Goal: Task Accomplishment & Management: Manage account settings

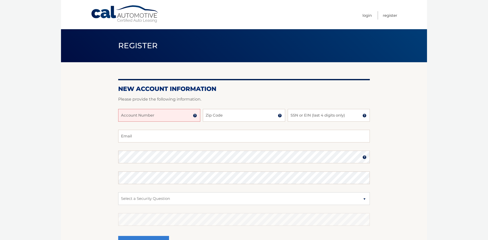
click at [196, 117] on img at bounding box center [195, 116] width 4 height 4
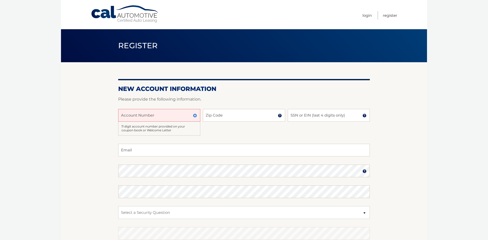
click at [195, 116] on img at bounding box center [195, 116] width 4 height 4
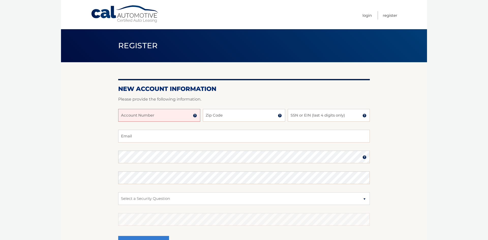
click at [145, 117] on input "Account Number" at bounding box center [159, 115] width 82 height 13
type input "44456020310"
click at [213, 115] on input "Zip Code" at bounding box center [244, 115] width 82 height 13
type input "10301"
click at [302, 116] on input "SSN or EIN (last 4 digits only)" at bounding box center [329, 115] width 82 height 13
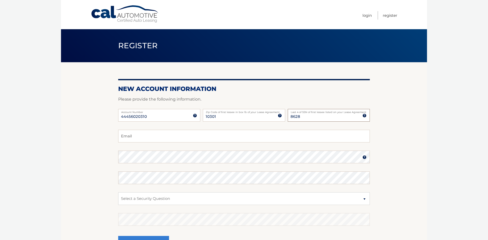
type input "8628"
click at [166, 138] on input "Email" at bounding box center [244, 136] width 252 height 13
type input "bronx1956@aol.com"
click at [364, 158] on img at bounding box center [364, 157] width 4 height 4
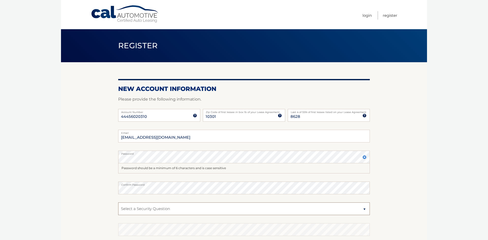
click at [130, 208] on select "Select a Security Question What was the name of your elementary school? What is…" at bounding box center [244, 209] width 252 height 13
select select "1"
click at [118, 203] on select "Select a Security Question What was the name of your elementary school? What is…" at bounding box center [244, 209] width 252 height 13
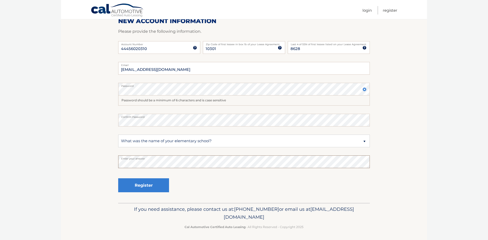
scroll to position [69, 0]
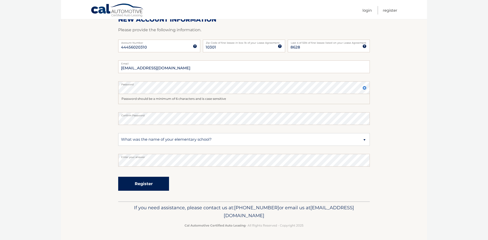
click at [135, 184] on button "Register" at bounding box center [143, 184] width 51 height 14
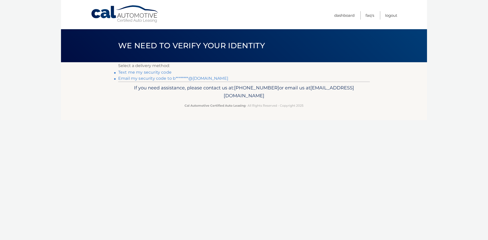
click at [151, 72] on link "Text me my security code" at bounding box center [144, 72] width 53 height 5
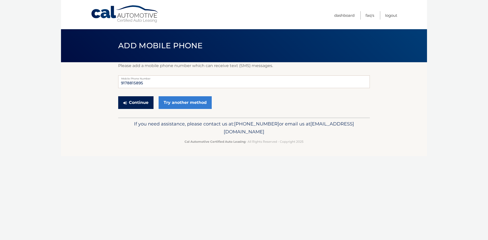
click at [133, 103] on button "Continue" at bounding box center [135, 102] width 35 height 13
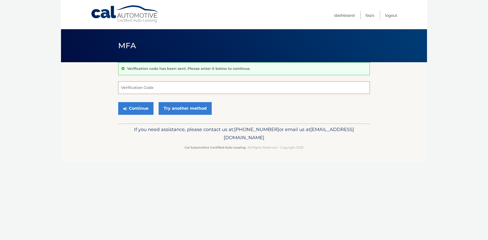
click at [127, 89] on input "Verification Code" at bounding box center [244, 87] width 252 height 13
type input "249535"
click at [130, 110] on button "Continue" at bounding box center [135, 108] width 35 height 13
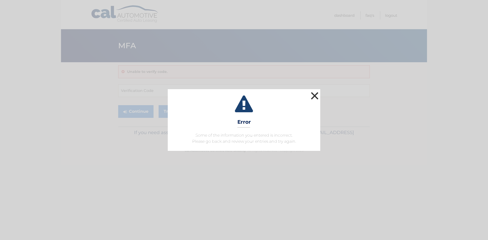
click at [314, 95] on button "×" at bounding box center [315, 96] width 10 height 10
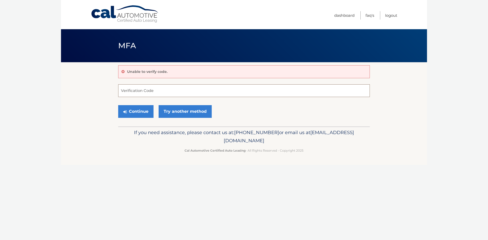
click at [130, 93] on input "Verification Code" at bounding box center [244, 90] width 252 height 13
type input "249535"
click at [132, 111] on button "Continue" at bounding box center [135, 111] width 35 height 13
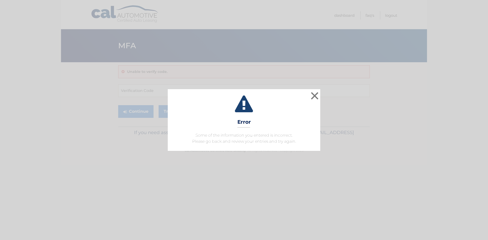
click at [132, 111] on div "× Error Some of the information you entered is incorrect. Please go back and re…" at bounding box center [244, 119] width 484 height 61
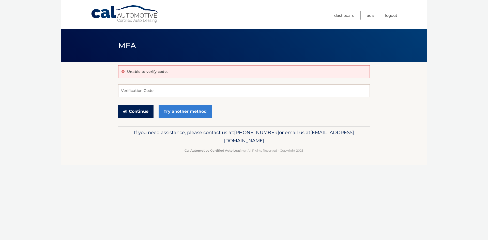
click at [132, 111] on button "Continue" at bounding box center [135, 111] width 35 height 13
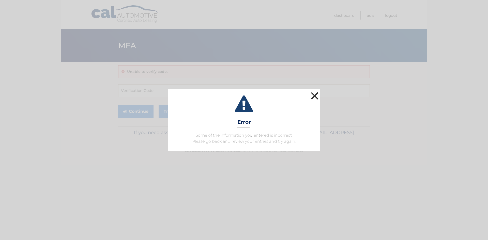
click at [315, 95] on button "×" at bounding box center [315, 96] width 10 height 10
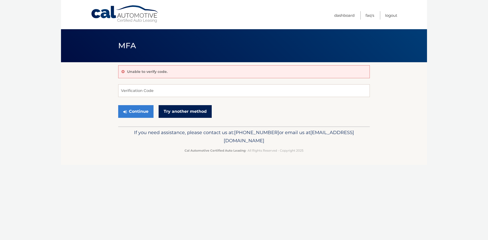
click at [185, 113] on link "Try another method" at bounding box center [185, 111] width 53 height 13
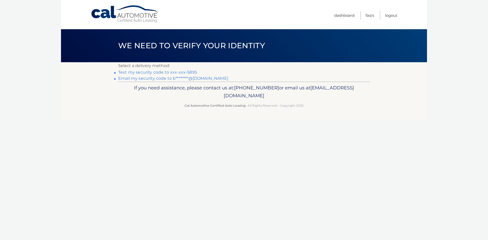
click at [142, 73] on link "Text my security code to xxx-xxx-5895" at bounding box center [157, 72] width 79 height 5
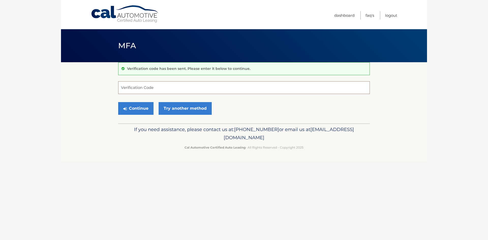
click at [127, 88] on input "Verification Code" at bounding box center [244, 87] width 252 height 13
type input "478999"
click at [134, 109] on button "Continue" at bounding box center [135, 108] width 35 height 13
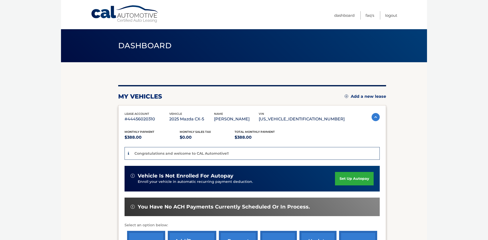
click at [352, 180] on link "set up autopay" at bounding box center [354, 178] width 39 height 13
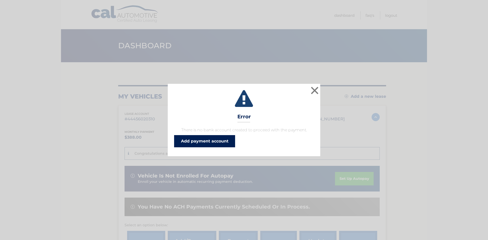
click at [219, 144] on link "Add payment account" at bounding box center [204, 141] width 61 height 12
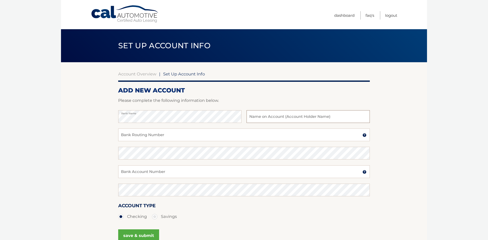
click at [253, 118] on input "text" at bounding box center [308, 116] width 123 height 13
type input "[PERSON_NAME]"
click at [125, 132] on input "Bank Routing Number" at bounding box center [244, 135] width 252 height 13
type input "226078036"
click at [137, 172] on input "Bank Account Number" at bounding box center [244, 171] width 252 height 13
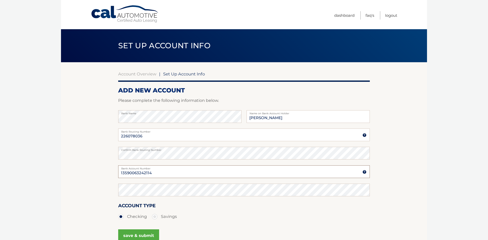
type input "13590063242114"
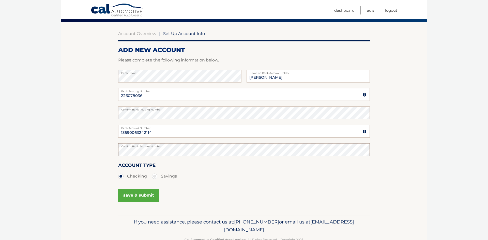
scroll to position [55, 0]
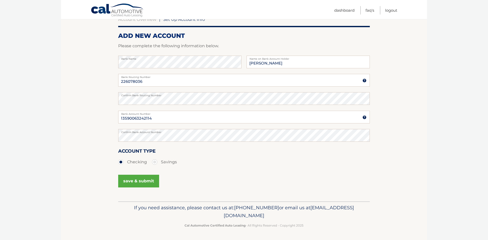
click at [137, 182] on button "save & submit" at bounding box center [138, 181] width 41 height 13
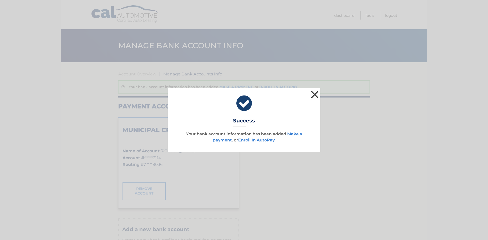
click at [315, 94] on button "×" at bounding box center [315, 94] width 10 height 10
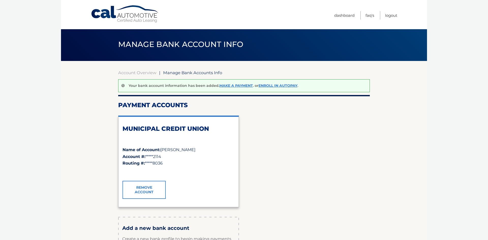
scroll to position [1, 0]
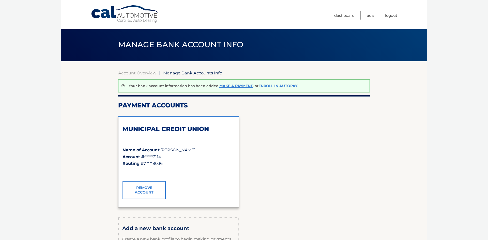
click at [287, 85] on link "Enroll In AutoPay" at bounding box center [277, 86] width 39 height 5
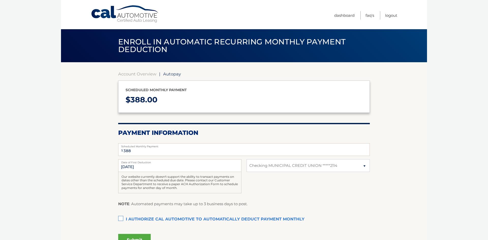
select select "MmYwMGFiMWMtYWVhNS00MjY2LWIxZmQtNTkxY2ZhYjk3MDQ0"
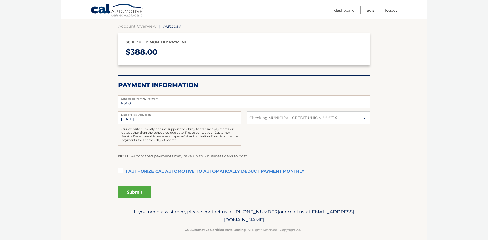
scroll to position [50, 0]
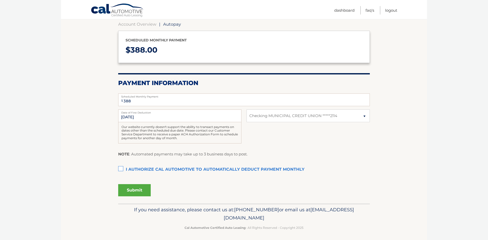
click at [121, 170] on label "I authorize cal automotive to automatically deduct payment monthly This checkbo…" at bounding box center [244, 170] width 252 height 10
click at [0, 0] on input "I authorize cal automotive to automatically deduct payment monthly This checkbo…" at bounding box center [0, 0] width 0 height 0
click at [141, 192] on button "Submit" at bounding box center [134, 190] width 33 height 12
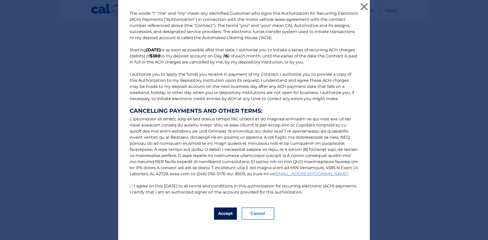
click at [226, 215] on button "Accept" at bounding box center [225, 214] width 23 height 12
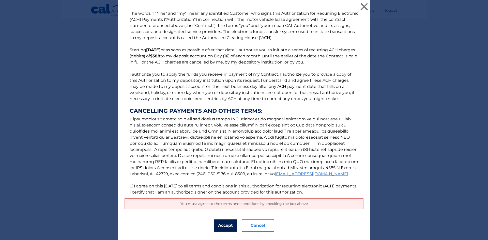
click at [227, 225] on button "Accept" at bounding box center [225, 226] width 23 height 12
click at [130, 186] on input "I agree on this 09/30/2025 to all terms and conditions in this authorization fo…" at bounding box center [131, 185] width 3 height 3
checkbox input "true"
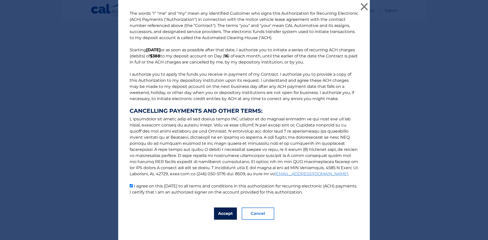
click at [227, 213] on button "Accept" at bounding box center [225, 214] width 23 height 12
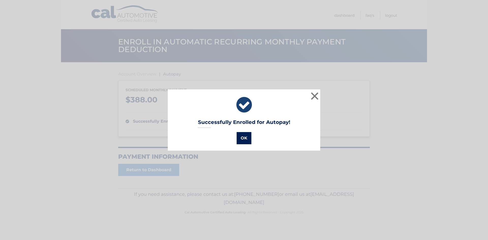
click at [243, 142] on button "OK" at bounding box center [244, 138] width 15 height 12
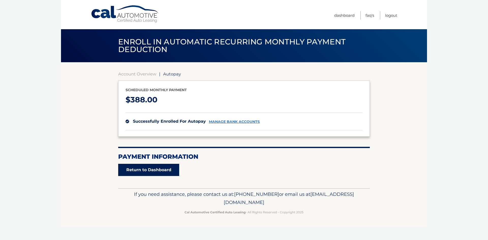
click at [160, 171] on link "Return to Dashboard" at bounding box center [148, 170] width 61 height 12
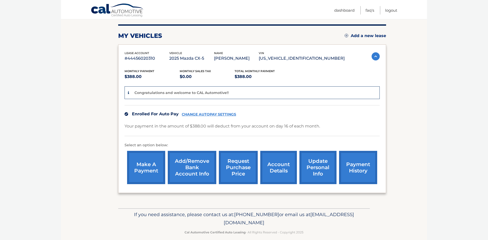
scroll to position [68, 0]
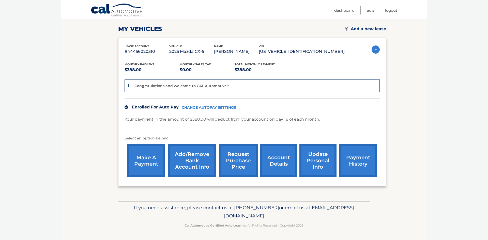
click at [219, 107] on link "CHANGE AUTOPAY SETTINGS" at bounding box center [209, 107] width 54 height 4
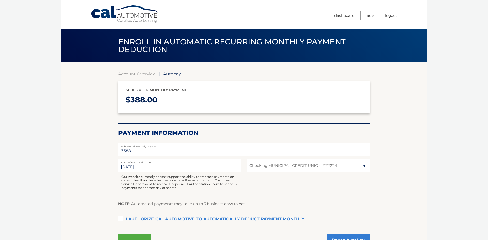
select select "MmYwMGFiMWMtYWVhNS00MjY2LWIxZmQtNTkxY2ZhYjk3MDQ0"
click at [127, 167] on input "[DATE]" at bounding box center [179, 165] width 123 height 13
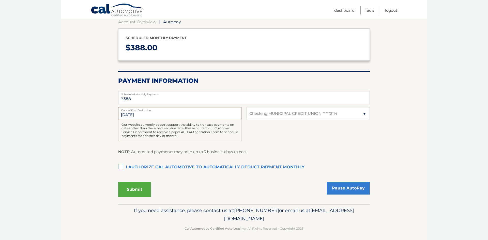
scroll to position [55, 0]
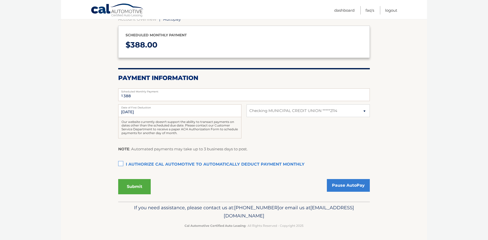
click at [121, 165] on label "I authorize cal automotive to automatically deduct payment monthly This checkbo…" at bounding box center [244, 165] width 252 height 10
click at [0, 0] on input "I authorize cal automotive to automatically deduct payment monthly This checkbo…" at bounding box center [0, 0] width 0 height 0
click at [137, 187] on button "Submit" at bounding box center [134, 186] width 33 height 15
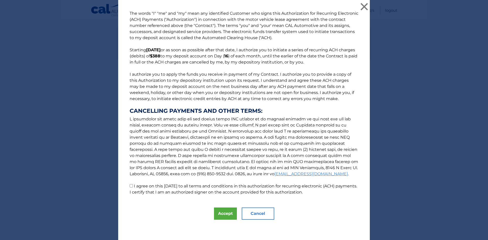
click at [131, 186] on input "I agree on this [DATE] to all terms and conditions in this authorization for re…" at bounding box center [131, 185] width 3 height 3
checkbox input "true"
click at [226, 213] on button "Accept" at bounding box center [225, 214] width 23 height 12
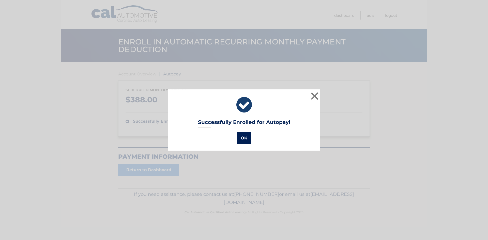
click at [248, 136] on button "OK" at bounding box center [244, 138] width 15 height 12
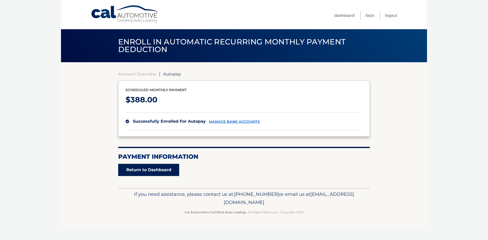
click at [161, 172] on link "Return to Dashboard" at bounding box center [148, 170] width 61 height 12
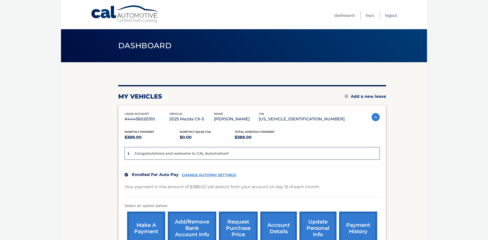
click at [393, 17] on link "Logout" at bounding box center [391, 15] width 12 height 8
